Goal: Obtain resource: Download file/media

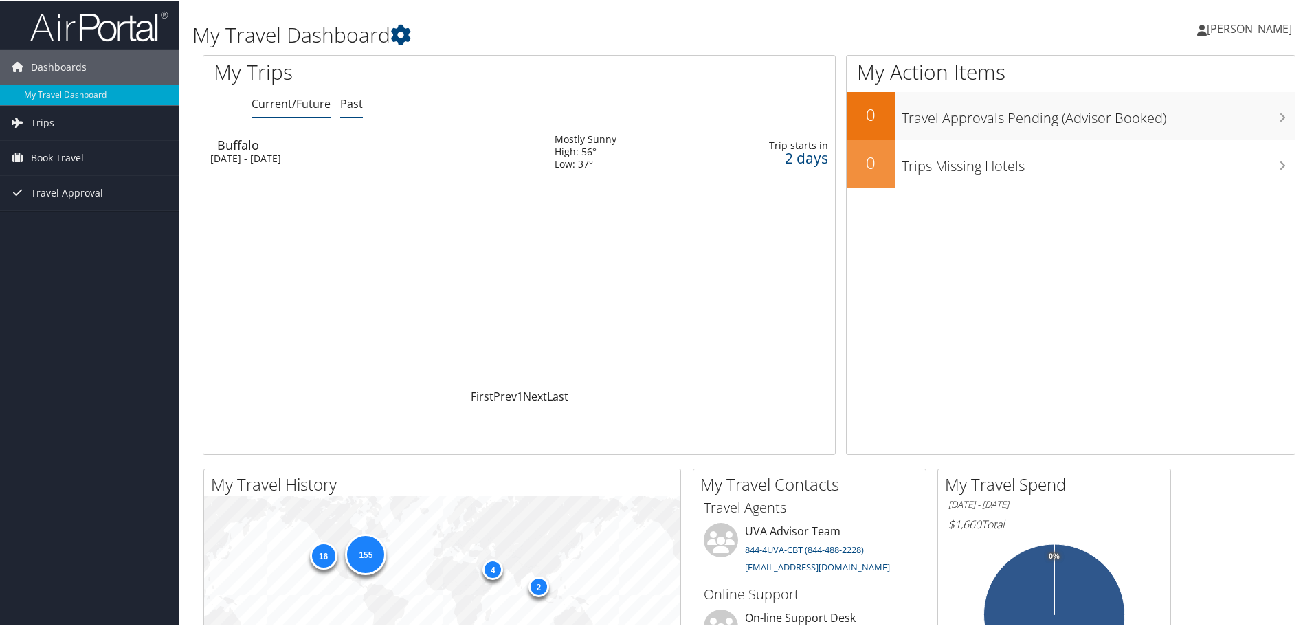
click at [358, 106] on link "Past" at bounding box center [351, 102] width 23 height 15
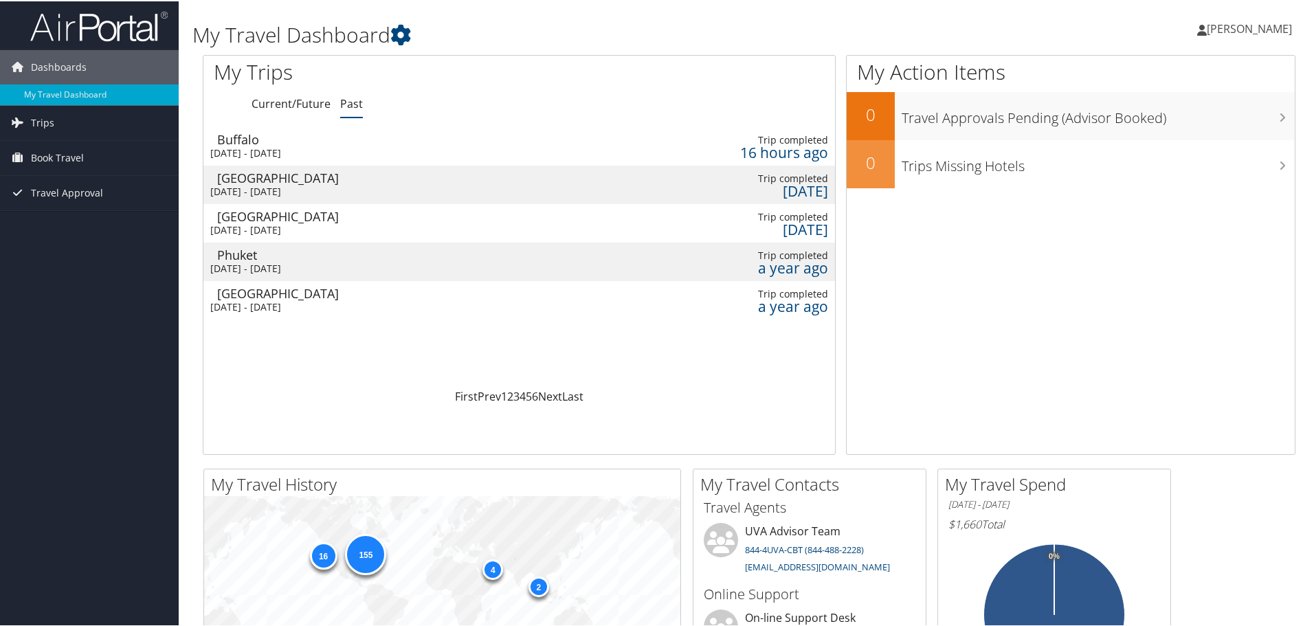
click at [340, 144] on div "Buffalo" at bounding box center [379, 138] width 324 height 12
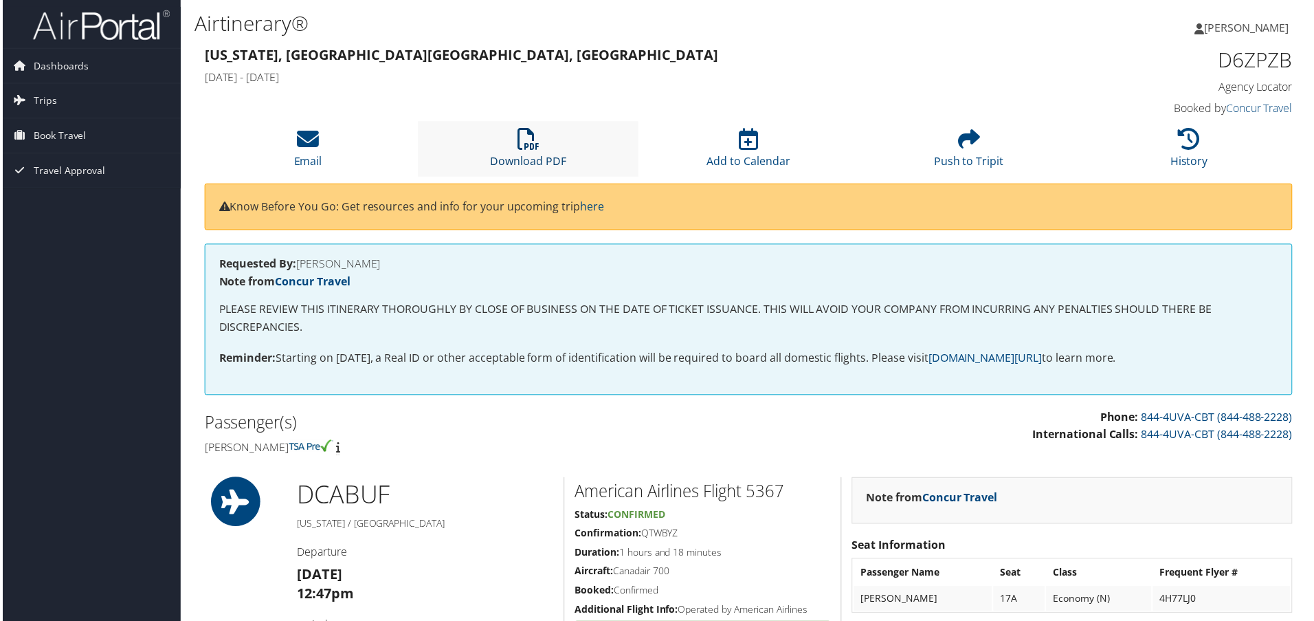
click at [527, 137] on icon at bounding box center [528, 140] width 22 height 22
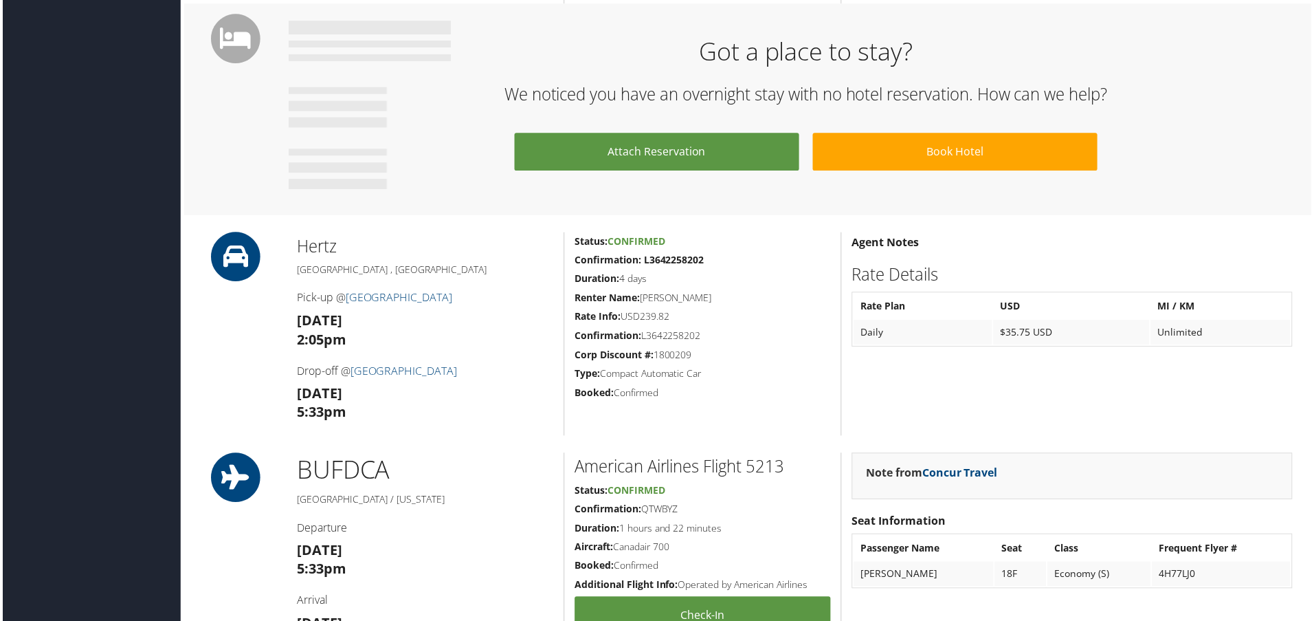
scroll to position [550, 0]
